Goal: Transaction & Acquisition: Obtain resource

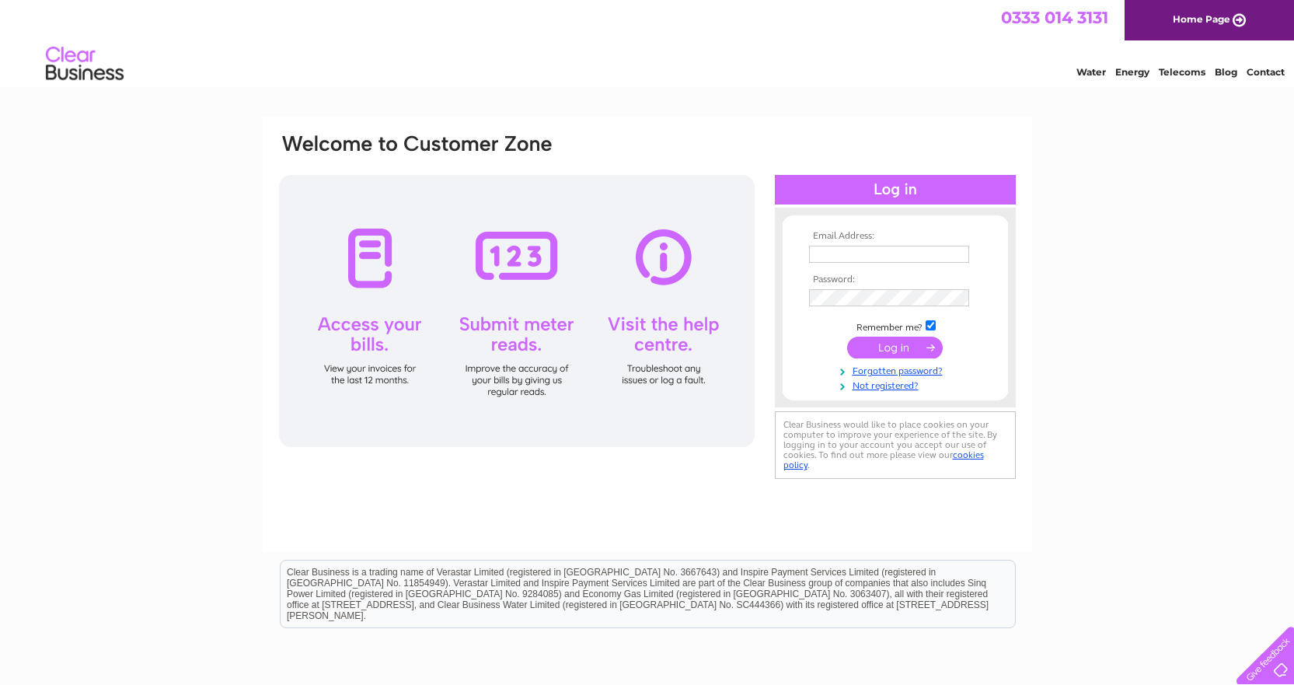
type input "ageggan@lsh.co.uk"
click at [904, 340] on input "submit" at bounding box center [895, 347] width 96 height 22
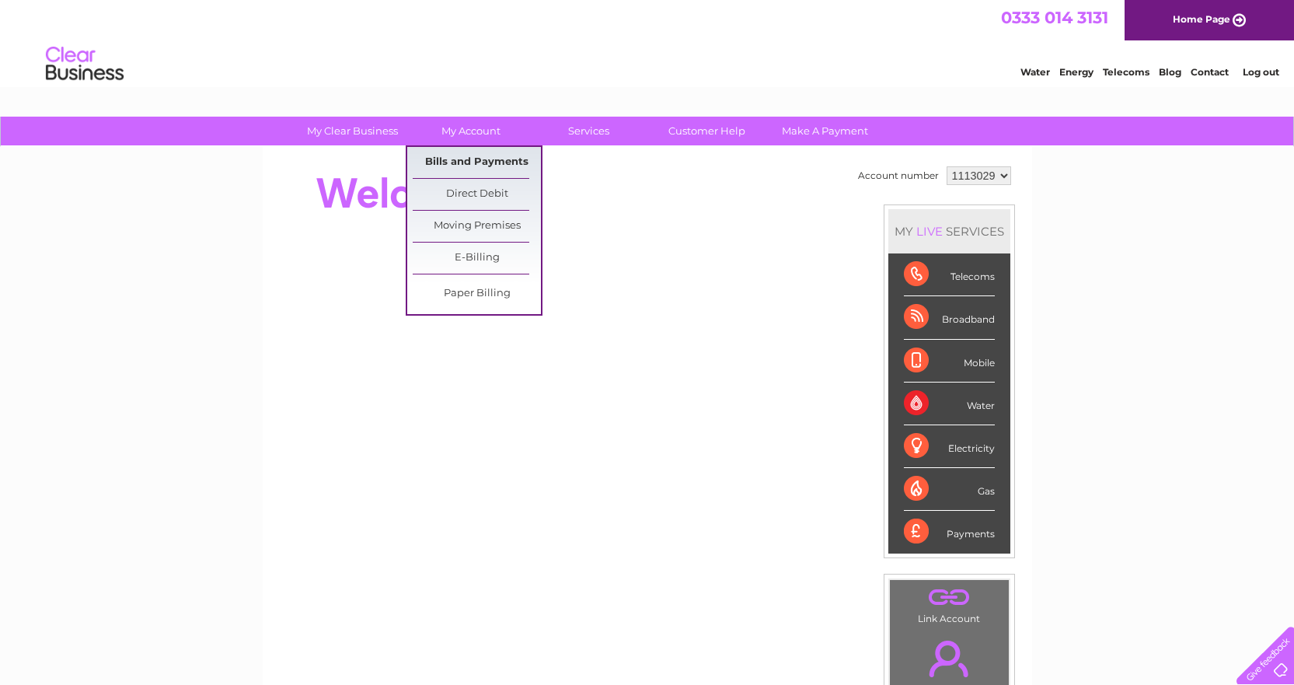
click at [455, 159] on link "Bills and Payments" at bounding box center [477, 162] width 128 height 31
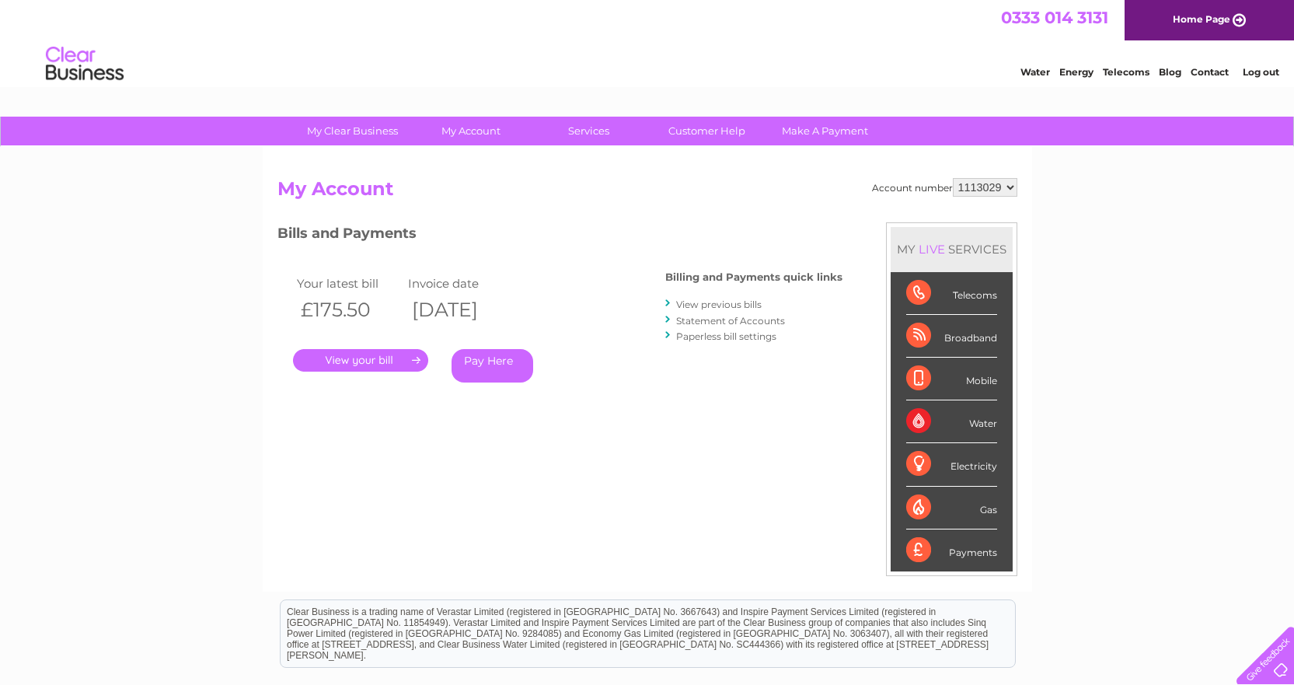
click at [1013, 187] on select "1113029 1143187 1143188 1143189" at bounding box center [985, 187] width 64 height 19
select select "1143187"
click at [953, 178] on select "1113029 1143187 1143188 1143189" at bounding box center [985, 187] width 64 height 19
click at [720, 320] on link "Statement of Accounts" at bounding box center [730, 321] width 109 height 12
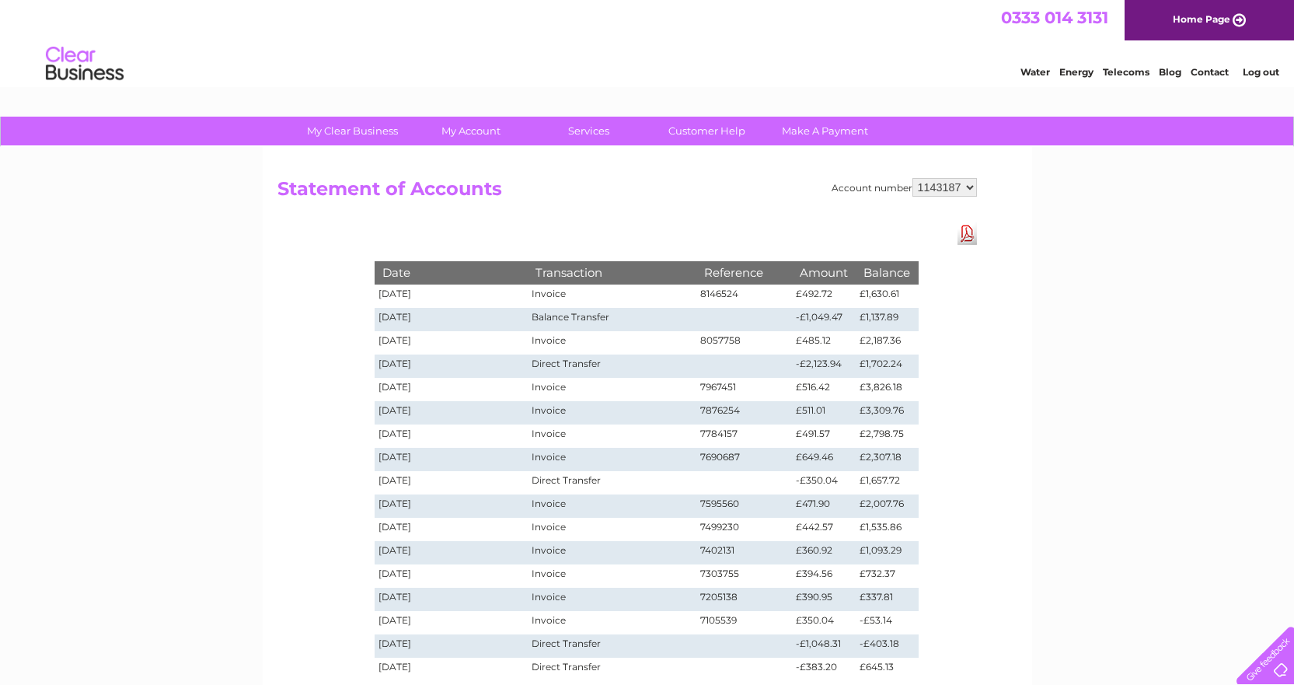
click at [967, 239] on link "Download Pdf" at bounding box center [966, 233] width 19 height 23
click at [969, 189] on select "1113029 1143187 1143188 1143189" at bounding box center [944, 187] width 64 height 19
select select "1143188"
click at [913, 178] on select "1113029 1143187 1143188 1143189" at bounding box center [944, 187] width 64 height 19
click at [963, 232] on link "Download Pdf" at bounding box center [966, 233] width 19 height 23
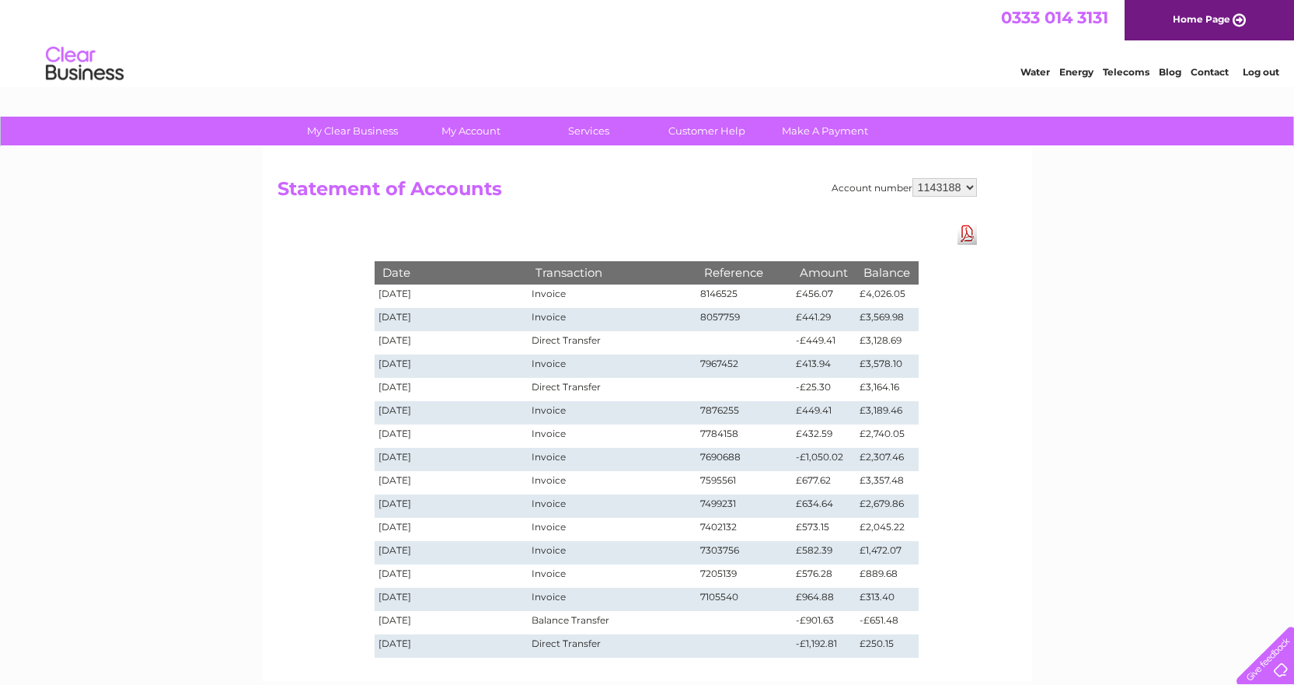
click at [967, 186] on select "1113029 1143187 1143188 1143189" at bounding box center [944, 187] width 64 height 19
select select "1143189"
click at [913, 178] on select "1113029 1143187 1143188 1143189" at bounding box center [944, 187] width 64 height 19
click at [966, 236] on link "Download Pdf" at bounding box center [966, 233] width 19 height 23
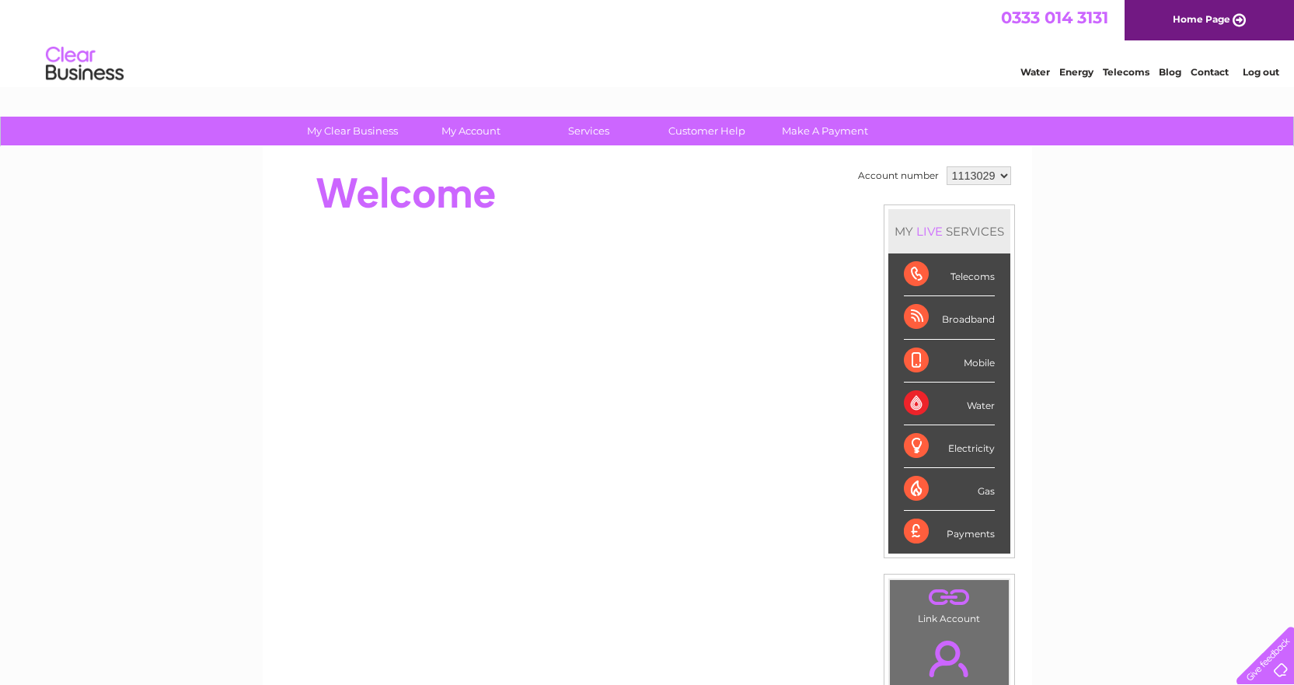
click at [1000, 176] on select "1113029 1143187 1143188 1143189" at bounding box center [978, 175] width 64 height 19
select select "1143187"
click at [946, 166] on select "1113029 1143187 1143188 1143189" at bounding box center [978, 175] width 64 height 19
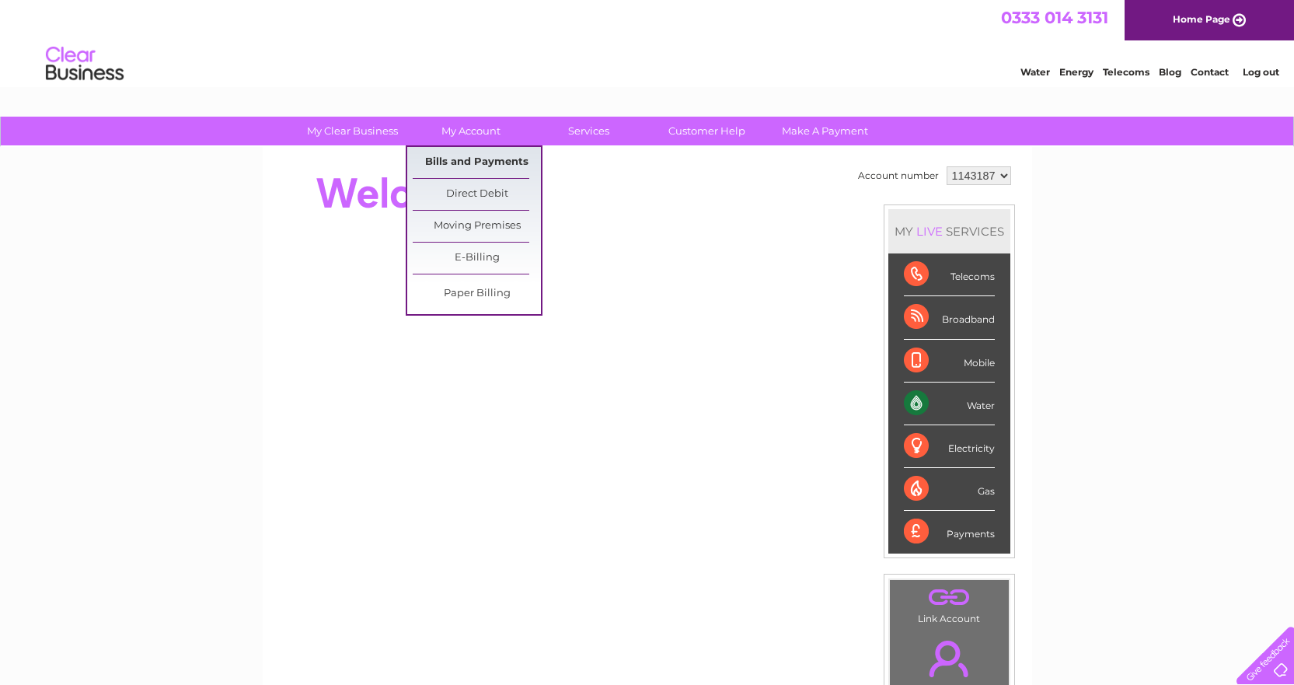
click at [489, 156] on link "Bills and Payments" at bounding box center [477, 162] width 128 height 31
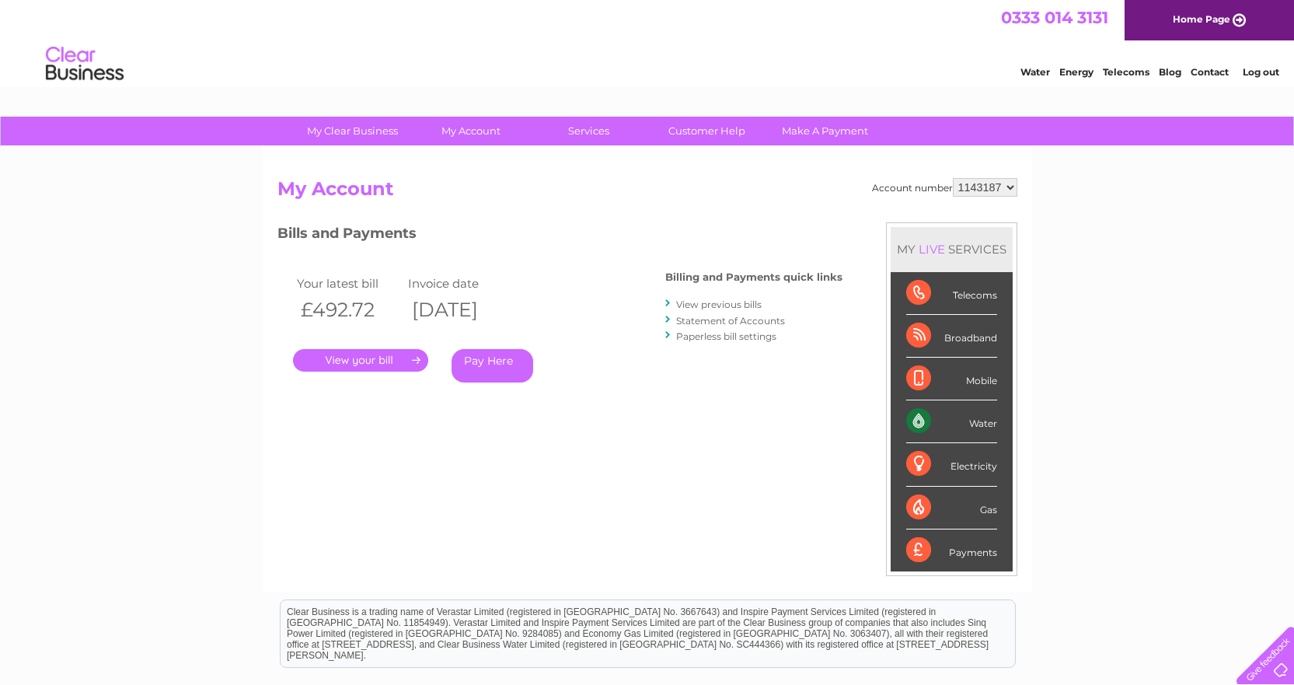
click at [487, 287] on td "Invoice date" at bounding box center [460, 283] width 112 height 21
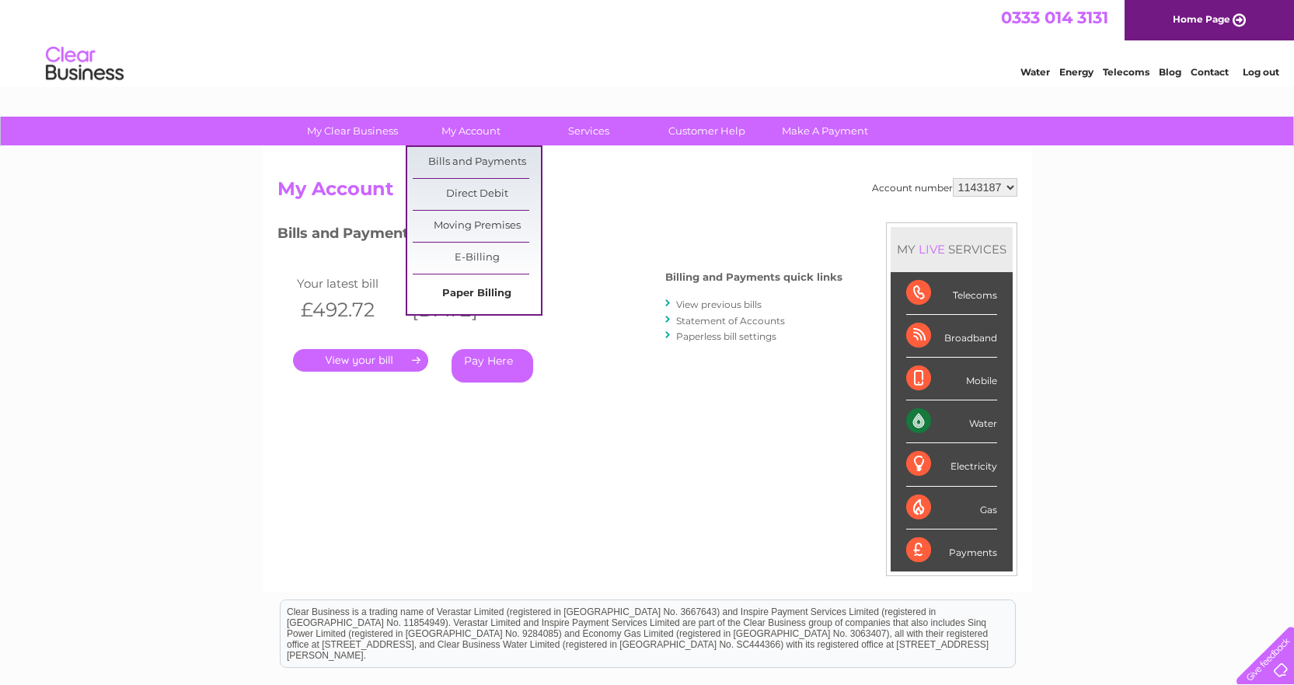
click at [484, 288] on link "Paper Billing" at bounding box center [477, 293] width 128 height 31
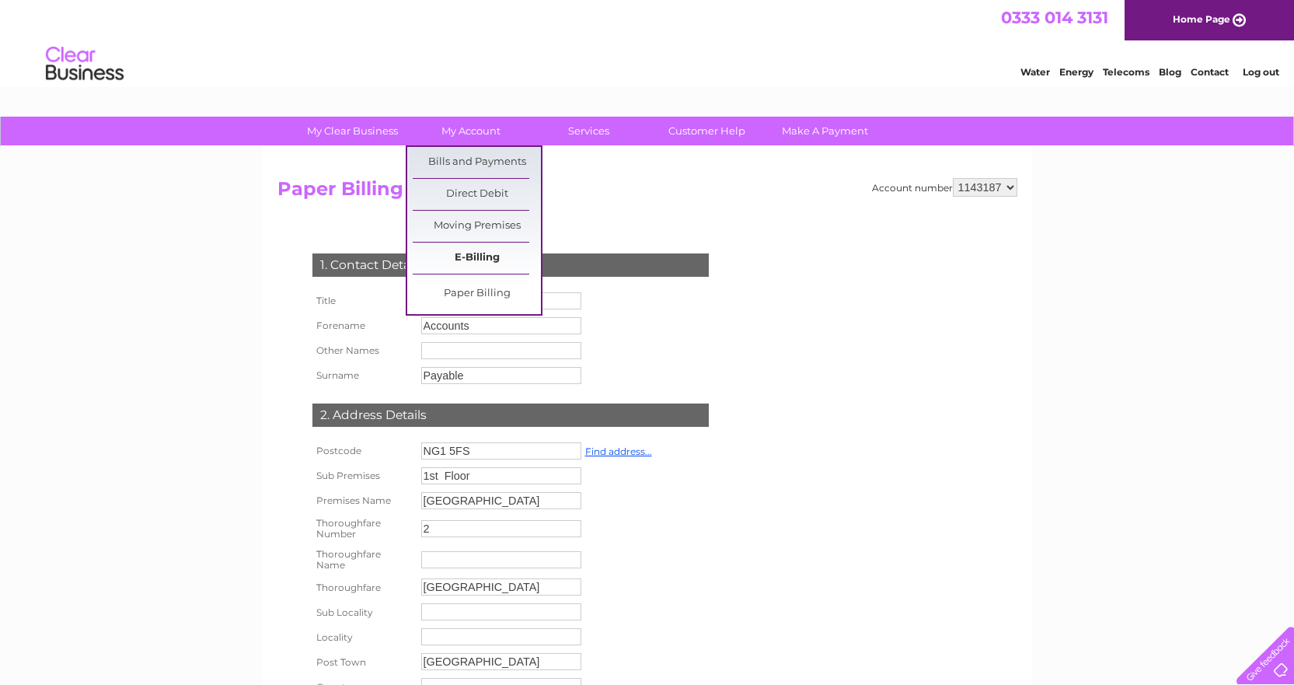
click at [478, 249] on link "E-Billing" at bounding box center [477, 257] width 128 height 31
